Goal: Transaction & Acquisition: Purchase product/service

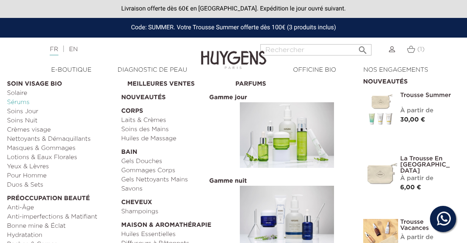
click at [24, 103] on link "Sérums" at bounding box center [61, 102] width 108 height 9
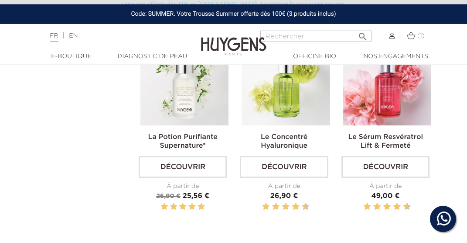
scroll to position [460, 0]
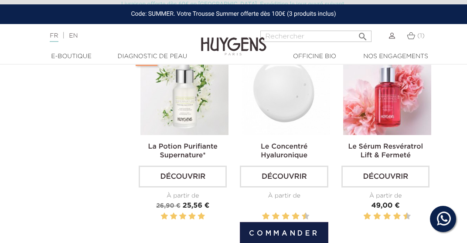
click at [278, 99] on img at bounding box center [286, 90] width 88 height 88
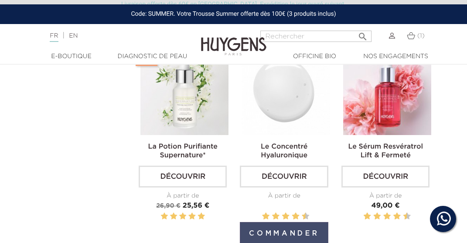
click at [291, 229] on button "Commander" at bounding box center [284, 233] width 88 height 23
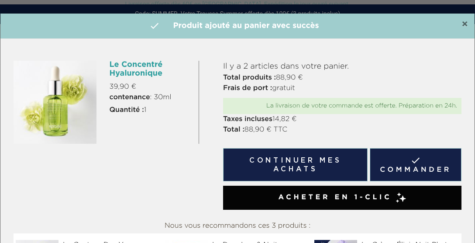
drag, startPoint x: 458, startPoint y: 25, endPoint x: 397, endPoint y: 41, distance: 62.6
click at [461, 25] on span "×" at bounding box center [464, 24] width 7 height 10
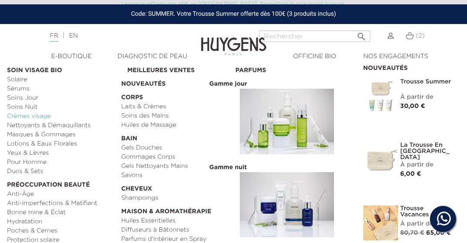
scroll to position [46, 0]
click at [24, 197] on link "Anti-Âge" at bounding box center [61, 193] width 108 height 9
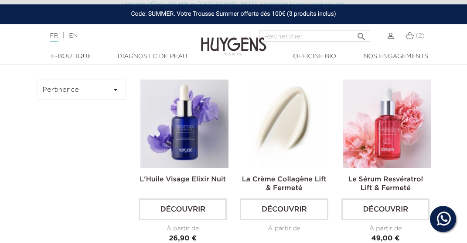
scroll to position [230, 0]
click at [302, 110] on img at bounding box center [286, 123] width 88 height 88
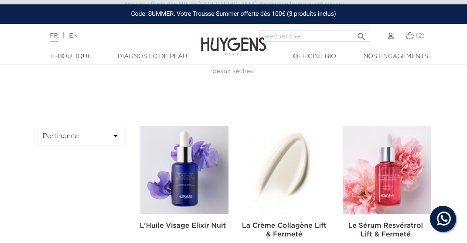
scroll to position [230, 0]
